Goal: Task Accomplishment & Management: Manage account settings

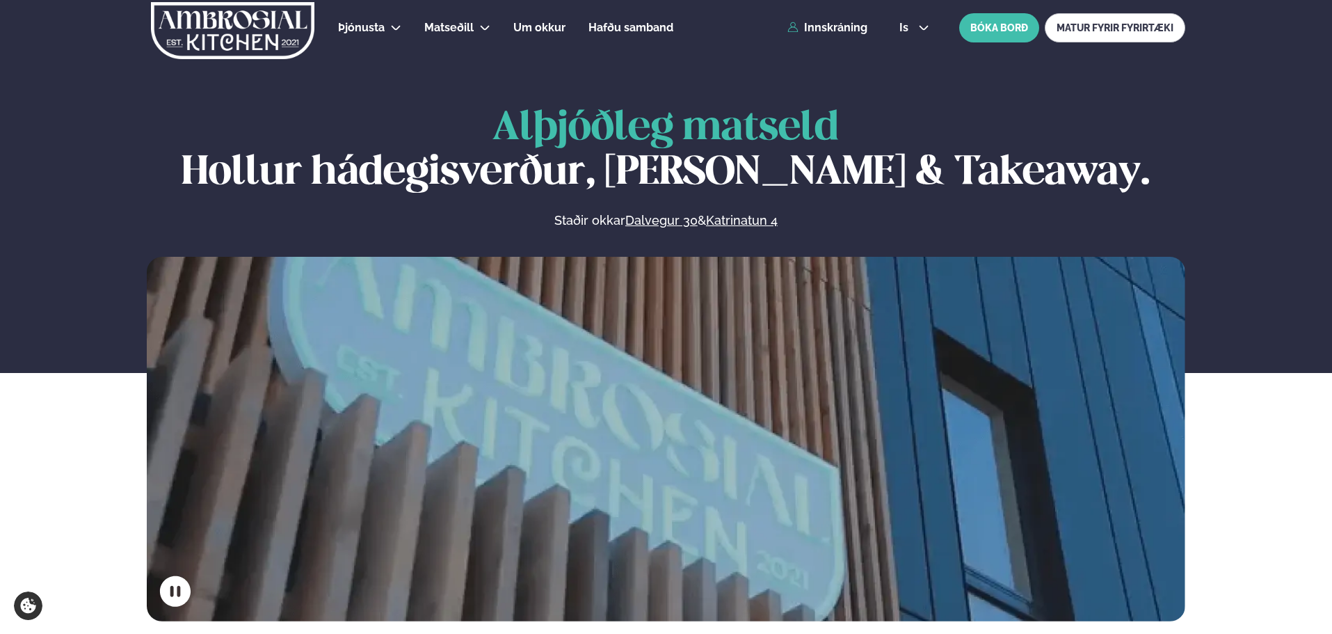
click at [829, 19] on div "Þjónusta Hádegismatur fyrir fyrirtæki Fyrirtækja veitingar Einkapartý Matseðill…" at bounding box center [666, 28] width 1122 height 56
click at [829, 24] on link "Innskráning" at bounding box center [828, 28] width 80 height 13
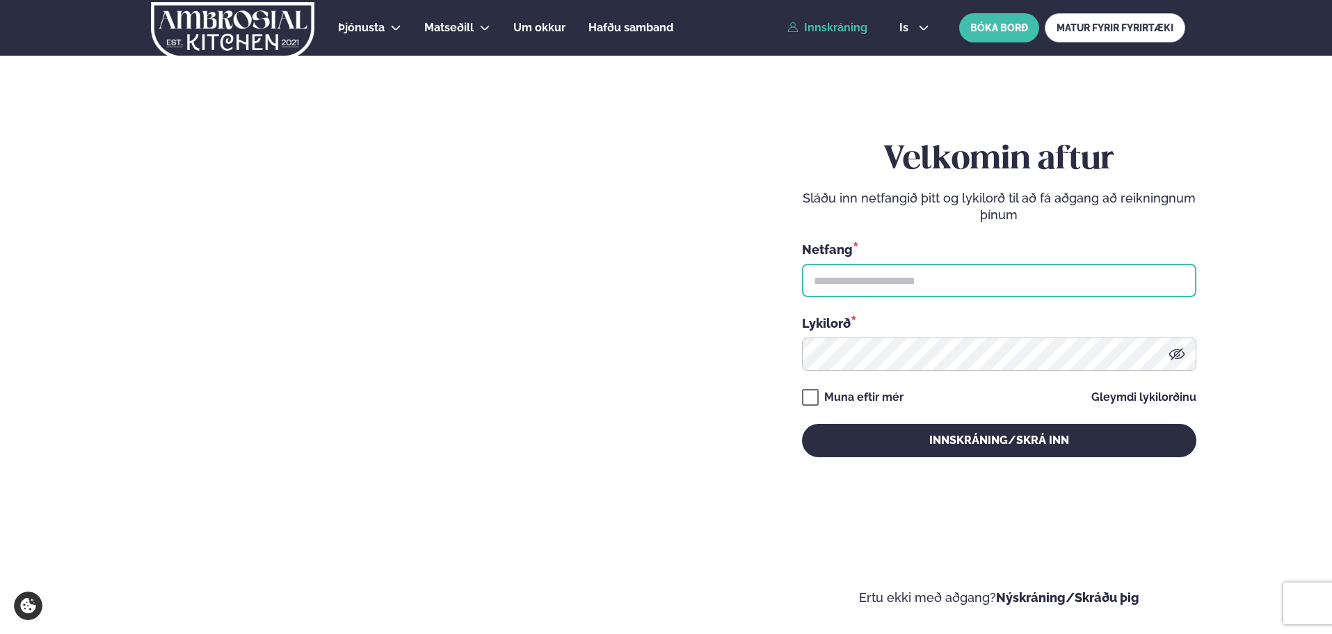
click at [982, 282] on input "text" at bounding box center [999, 280] width 394 height 33
type input "**********"
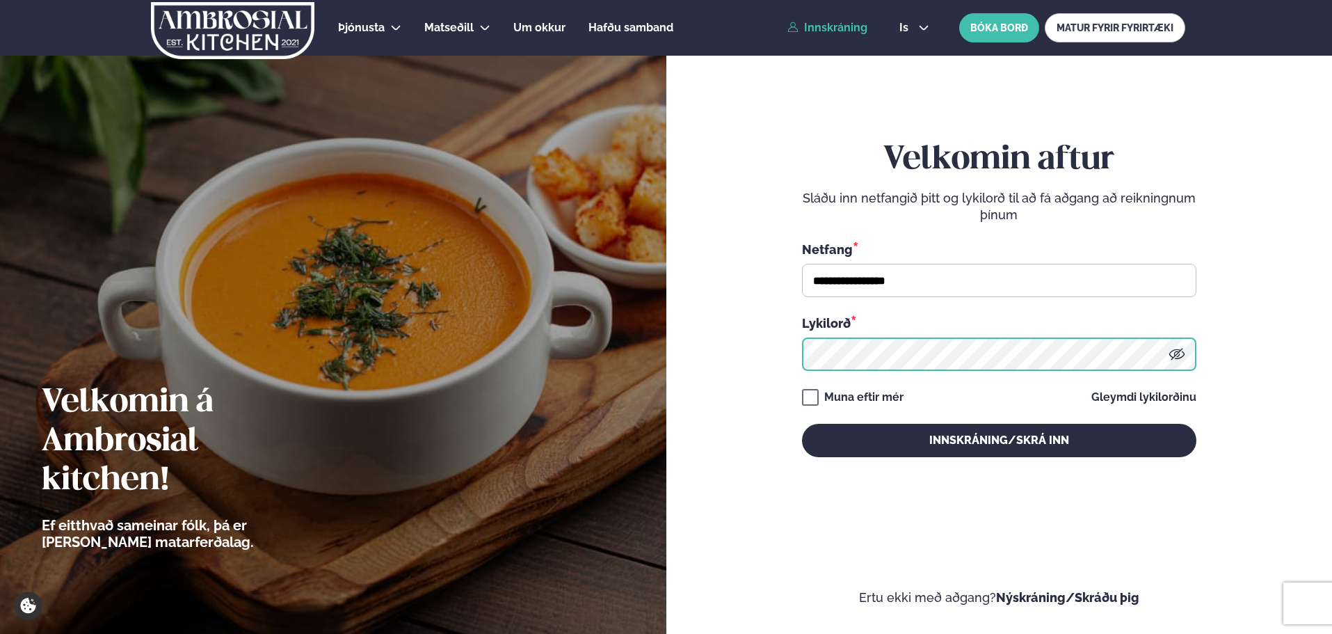
click at [802, 424] on button "Innskráning/Skrá inn" at bounding box center [999, 440] width 394 height 33
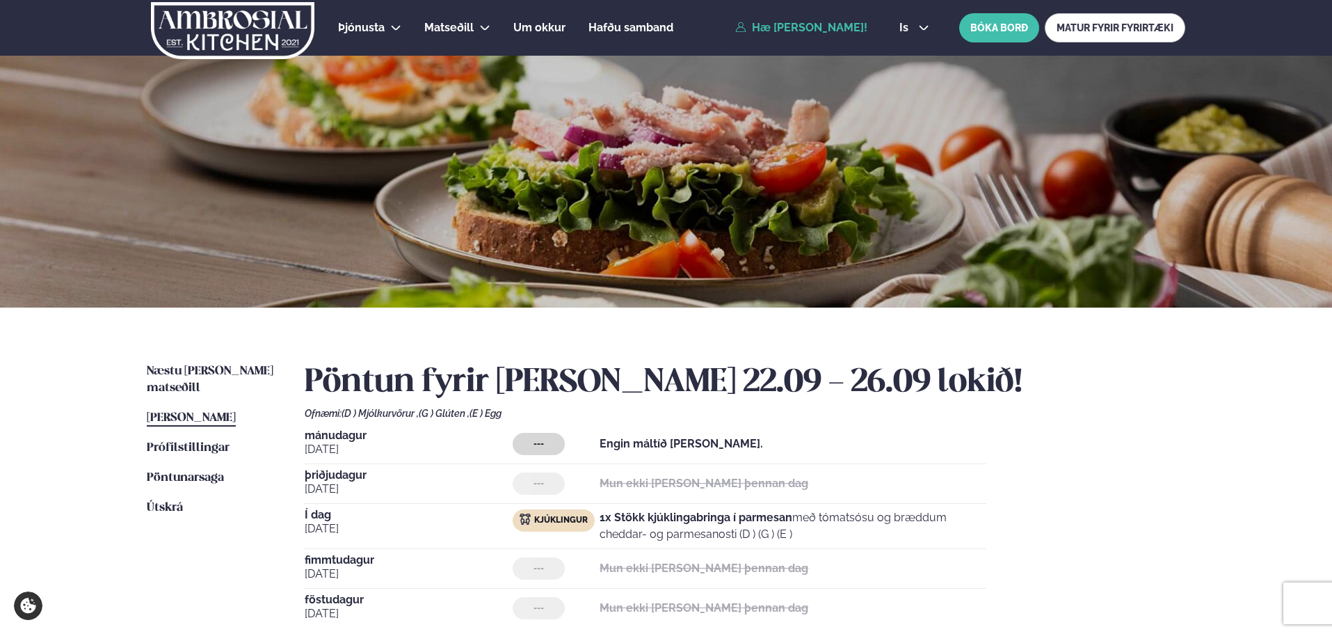
scroll to position [209, 0]
